Goal: Find specific page/section: Find specific page/section

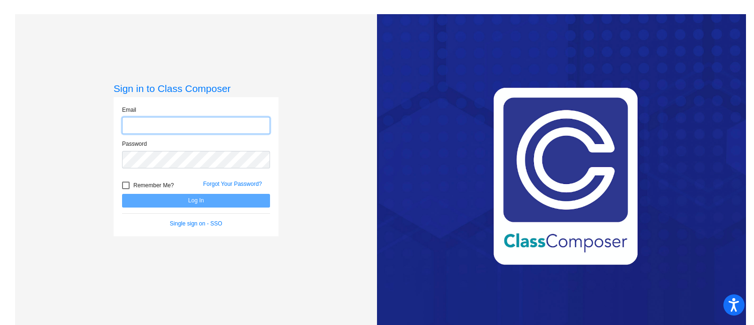
type input "[PERSON_NAME][EMAIL_ADDRESS][DOMAIN_NAME]"
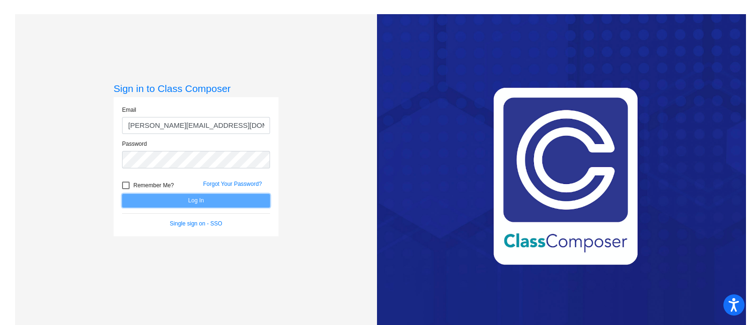
click at [220, 198] on button "Log In" at bounding box center [196, 201] width 148 height 14
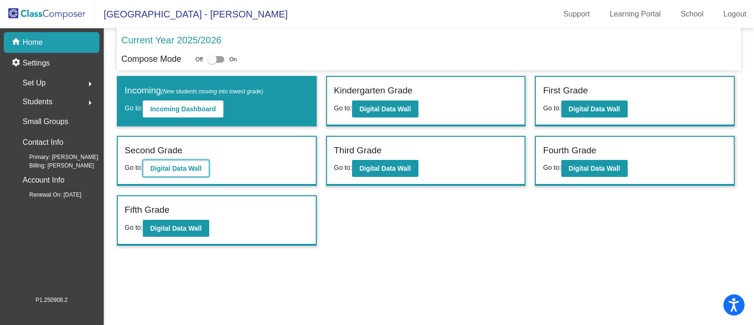
click at [171, 167] on b "Digital Data Wall" at bounding box center [175, 169] width 51 height 8
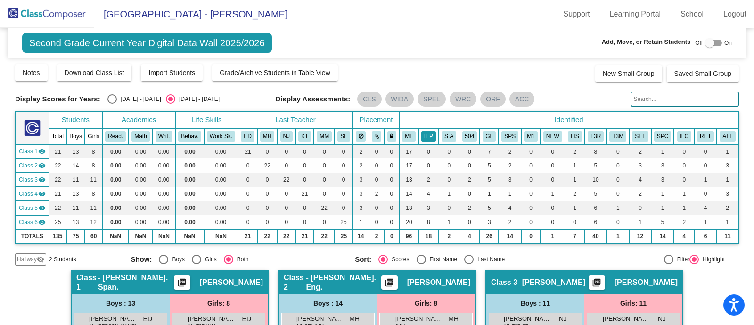
click at [425, 137] on button "IEP" at bounding box center [429, 136] width 15 height 10
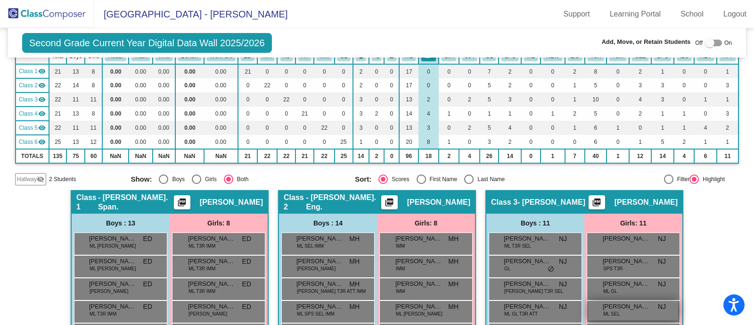
scroll to position [21, 0]
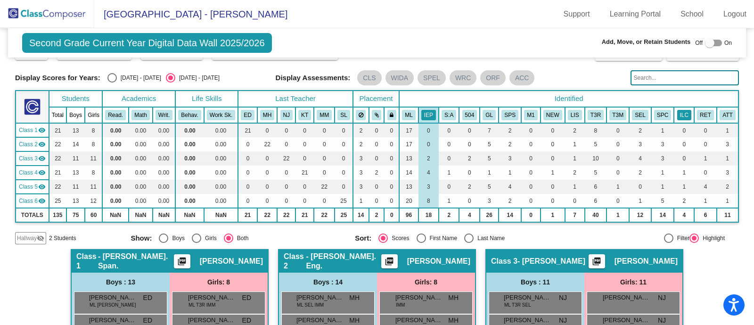
click at [682, 110] on button "ILC" at bounding box center [685, 115] width 14 height 10
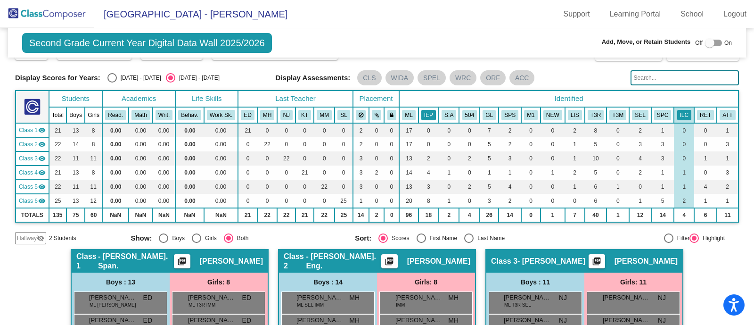
click at [422, 116] on button "IEP" at bounding box center [429, 115] width 15 height 10
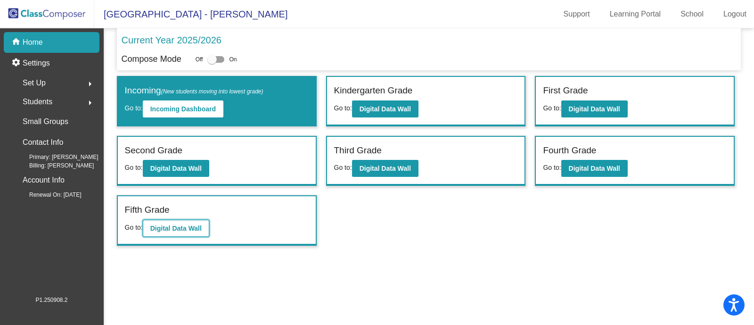
click at [186, 220] on button "Digital Data Wall" at bounding box center [176, 228] width 66 height 17
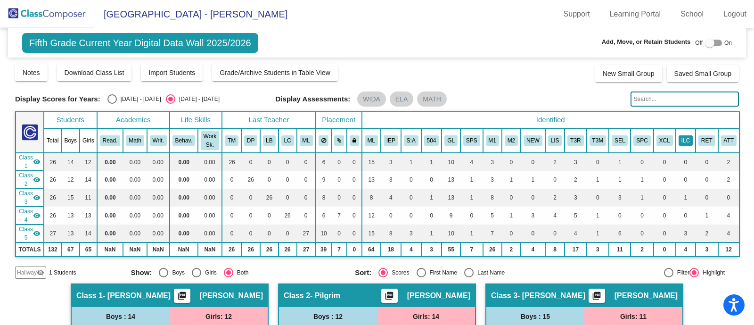
click at [679, 142] on button "ILC" at bounding box center [686, 140] width 14 height 10
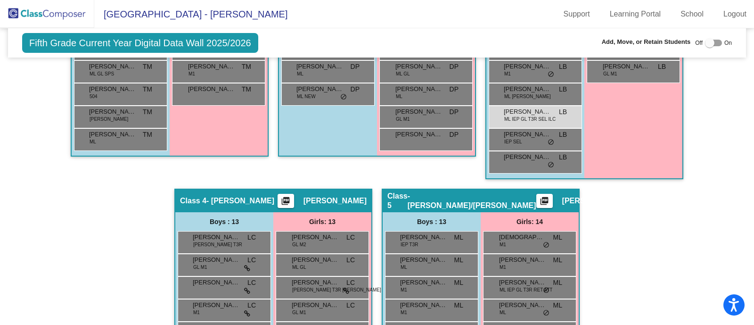
scroll to position [610, 0]
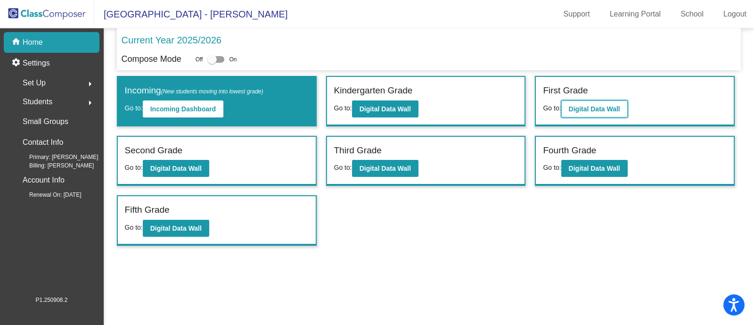
click at [603, 107] on b "Digital Data Wall" at bounding box center [594, 109] width 51 height 8
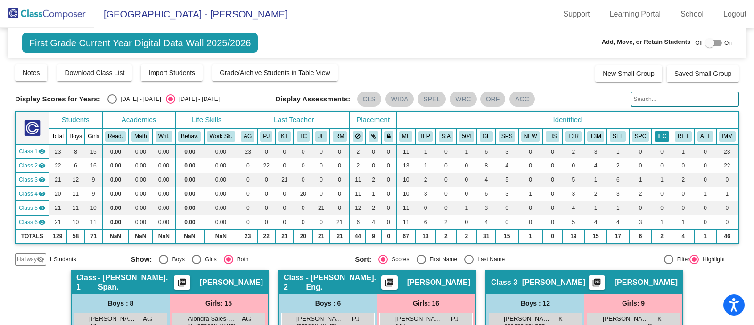
click at [657, 134] on button "ILC" at bounding box center [662, 136] width 14 height 10
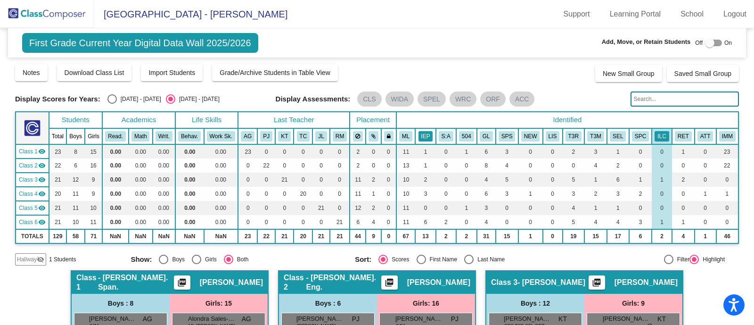
click at [427, 132] on button "IEP" at bounding box center [426, 136] width 15 height 10
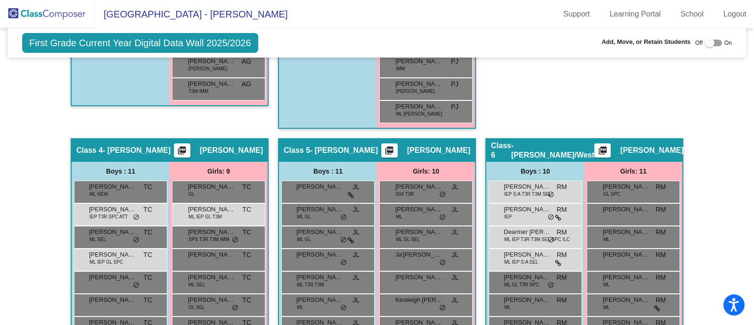
scroll to position [670, 0]
